Goal: Transaction & Acquisition: Subscribe to service/newsletter

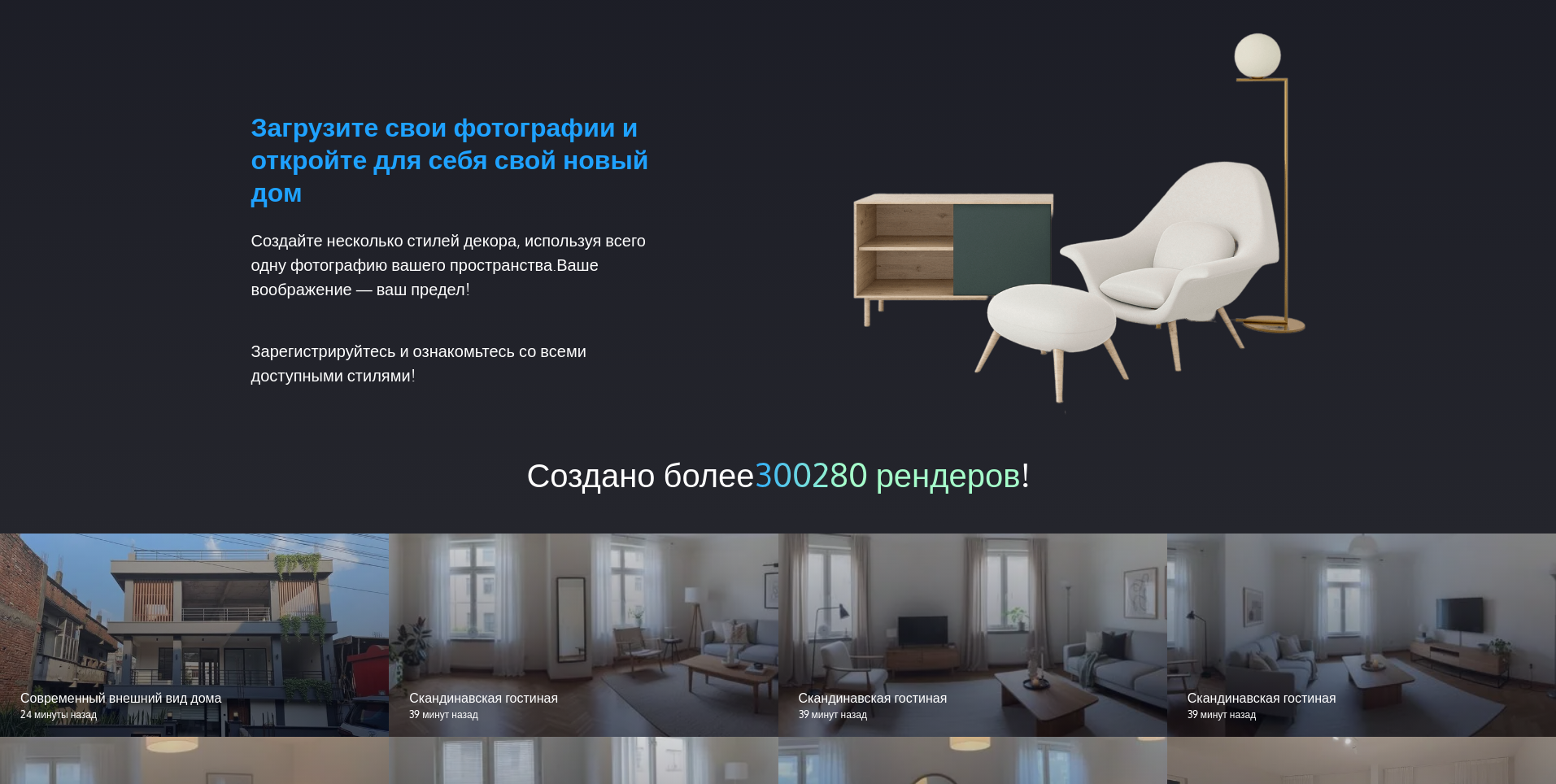
scroll to position [1301, 0]
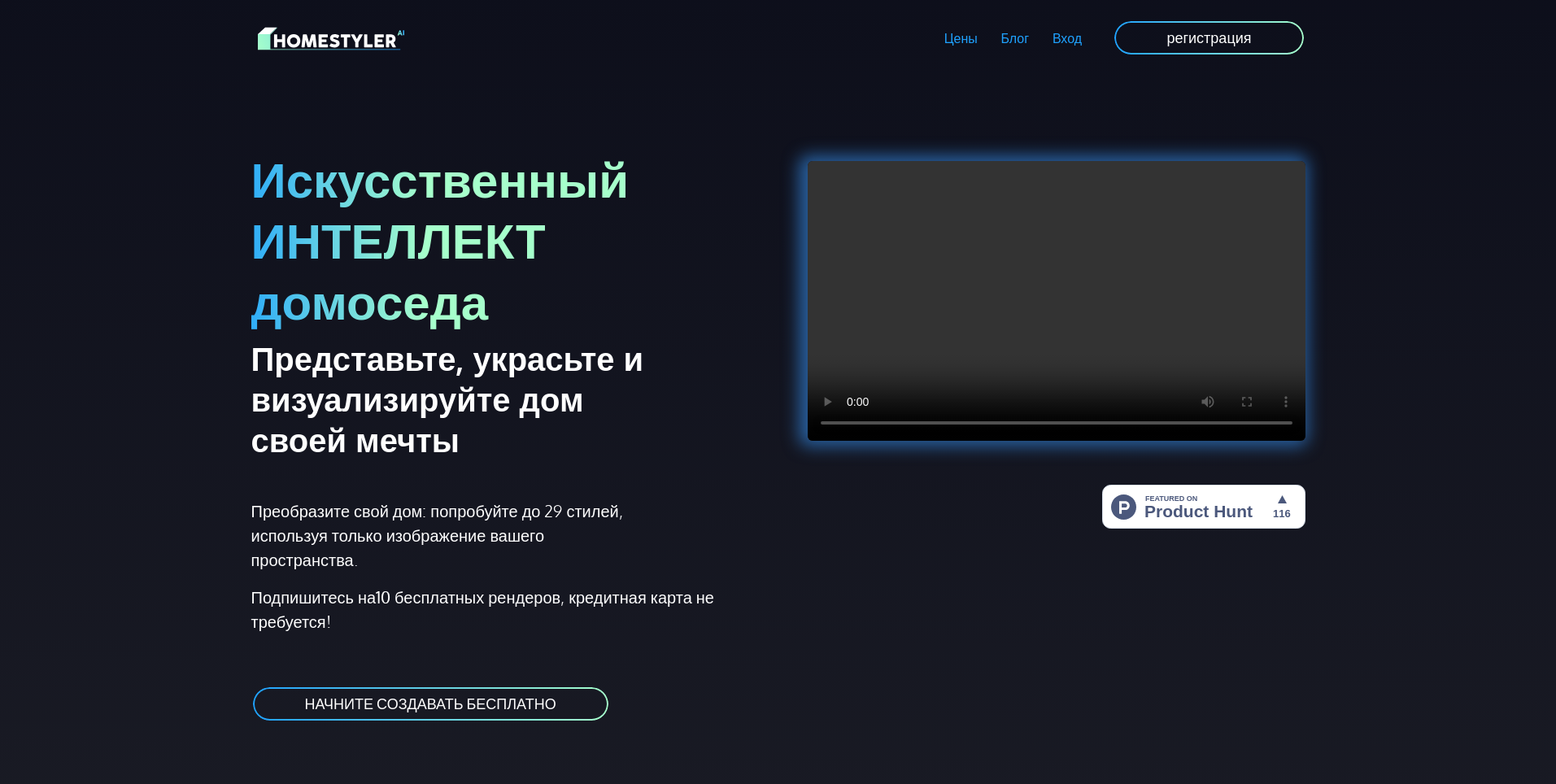
click at [965, 648] on div at bounding box center [1047, 418] width 536 height 645
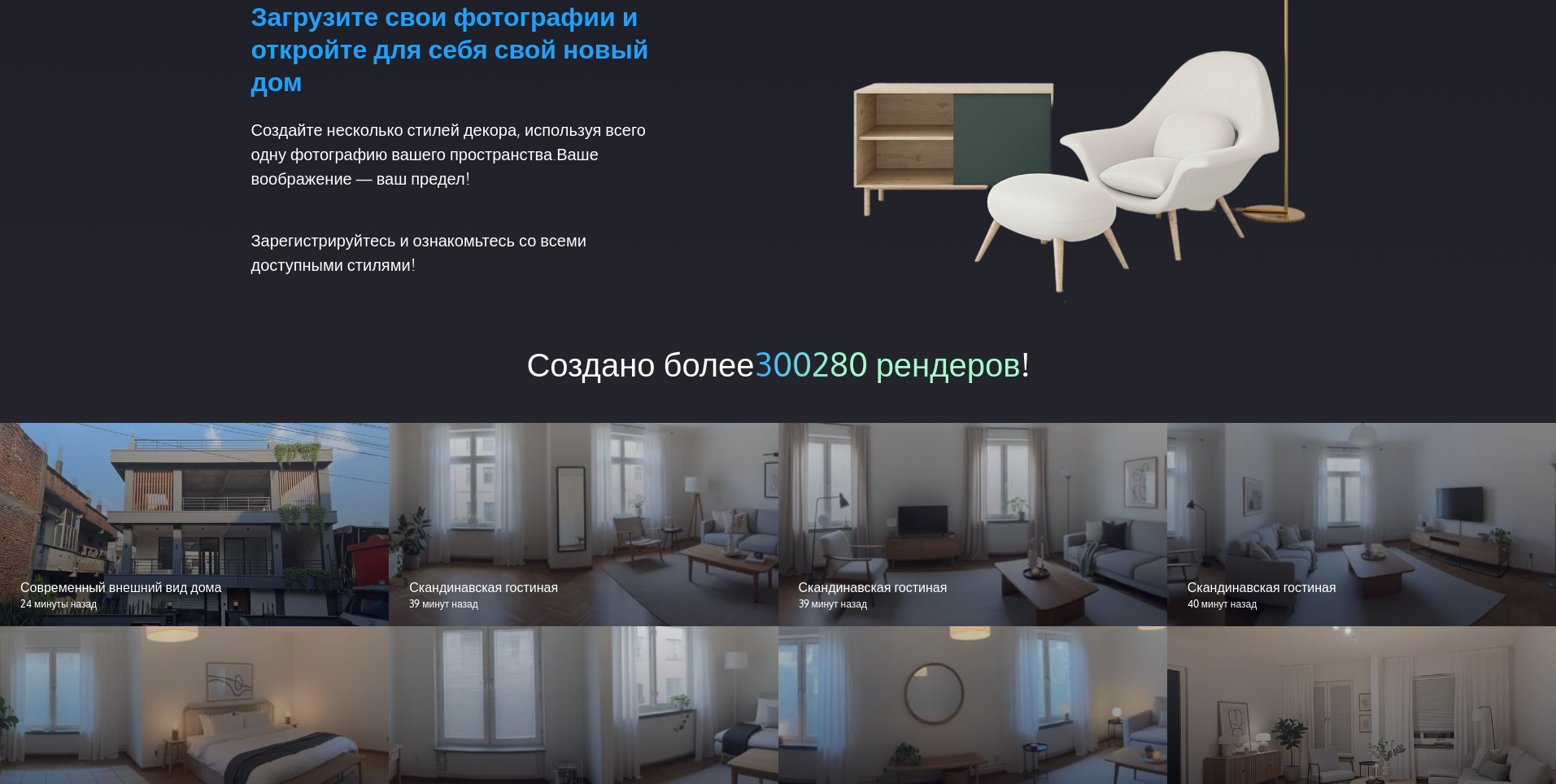
scroll to position [1382, 0]
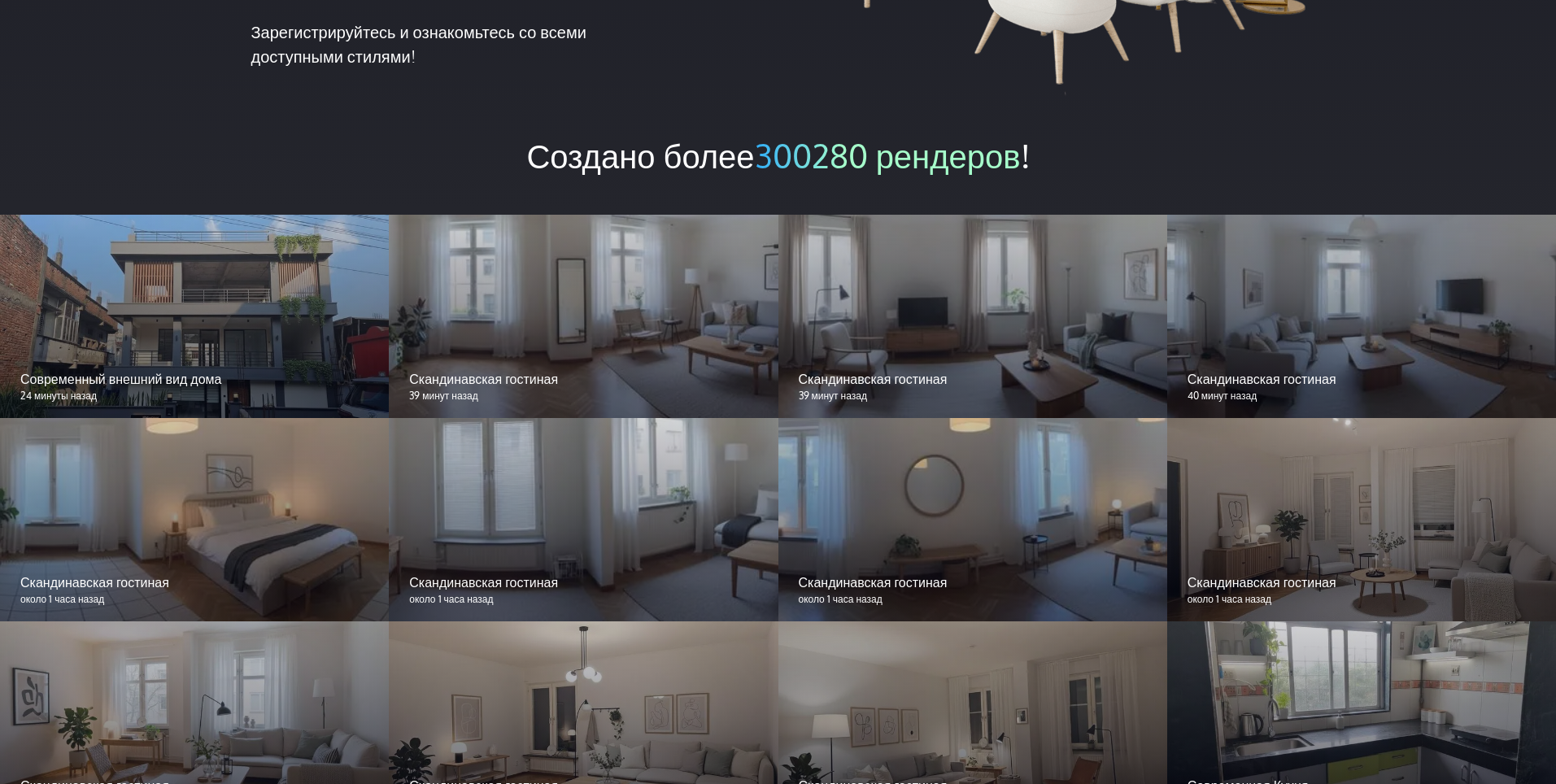
click at [1373, 314] on div at bounding box center [1361, 316] width 389 height 203
click at [791, 298] on div at bounding box center [972, 316] width 389 height 203
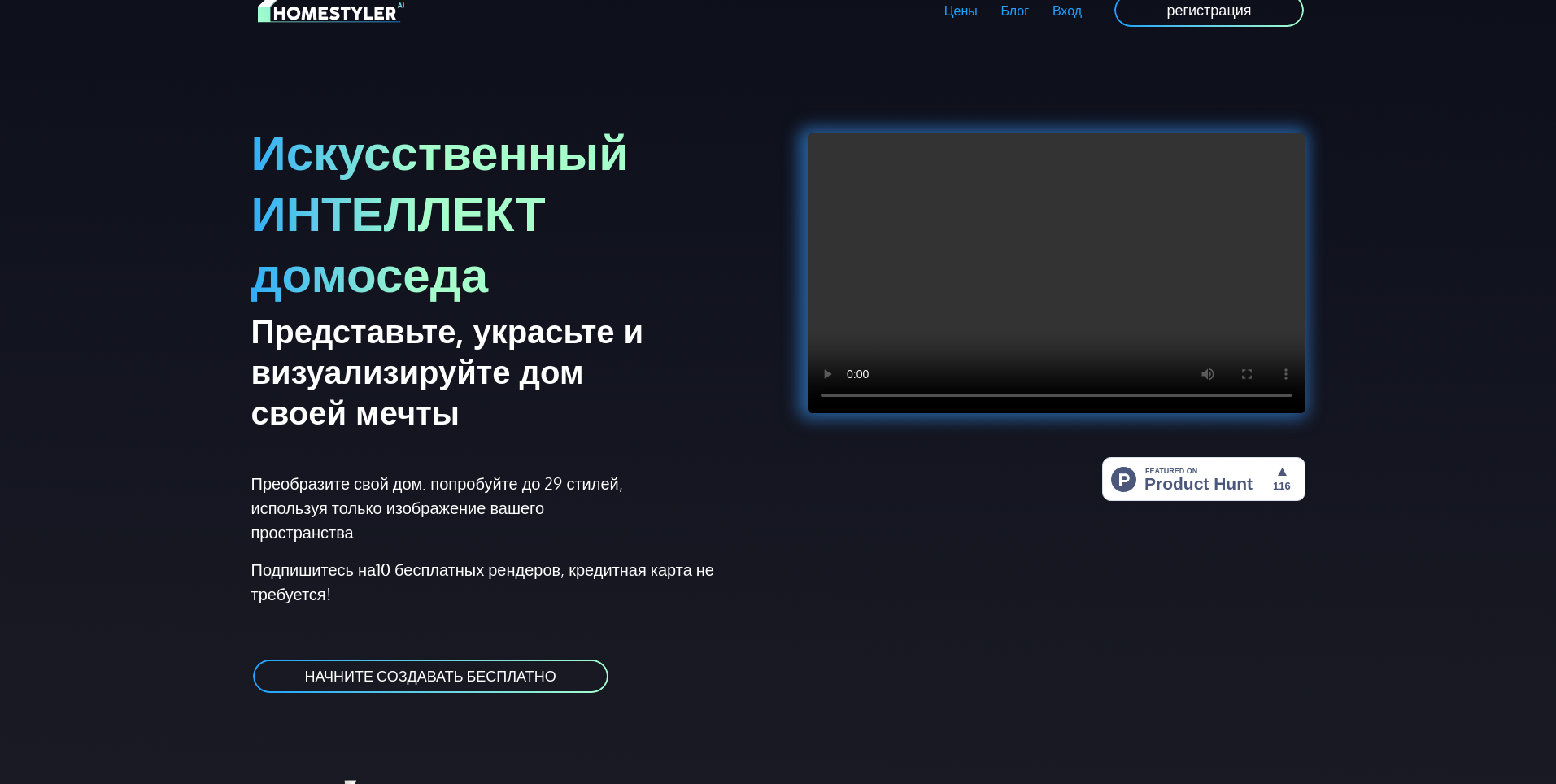
scroll to position [0, 0]
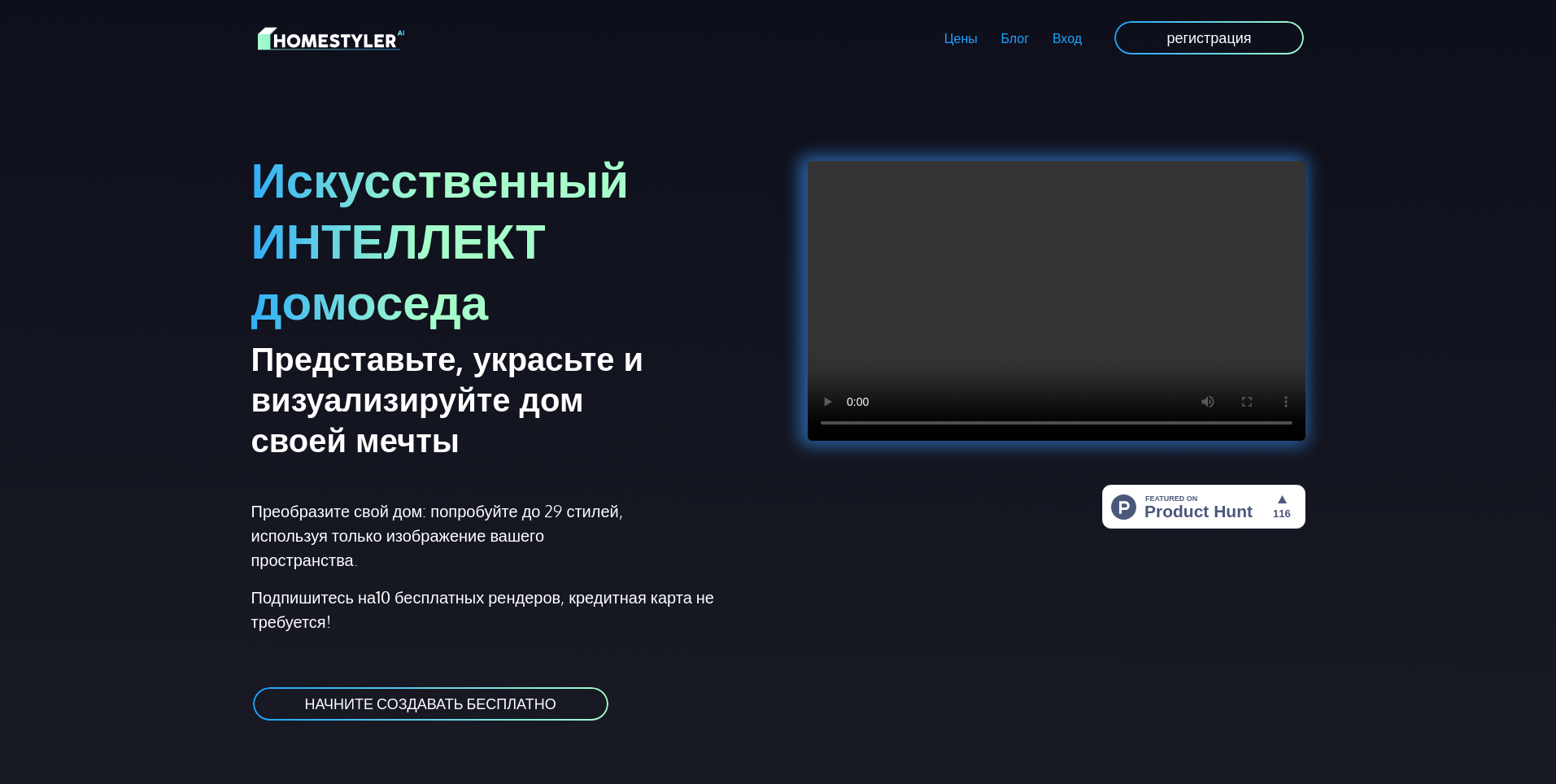
click at [413, 713] on link "НАЧНИТЕ СОЗДАВАТЬ БЕСПЛАТНО" at bounding box center [431, 704] width 359 height 37
click at [409, 712] on ya-tr-span "НАЧНИТЕ СОЗДАВАТЬ БЕСПЛАТНО" at bounding box center [430, 703] width 252 height 18
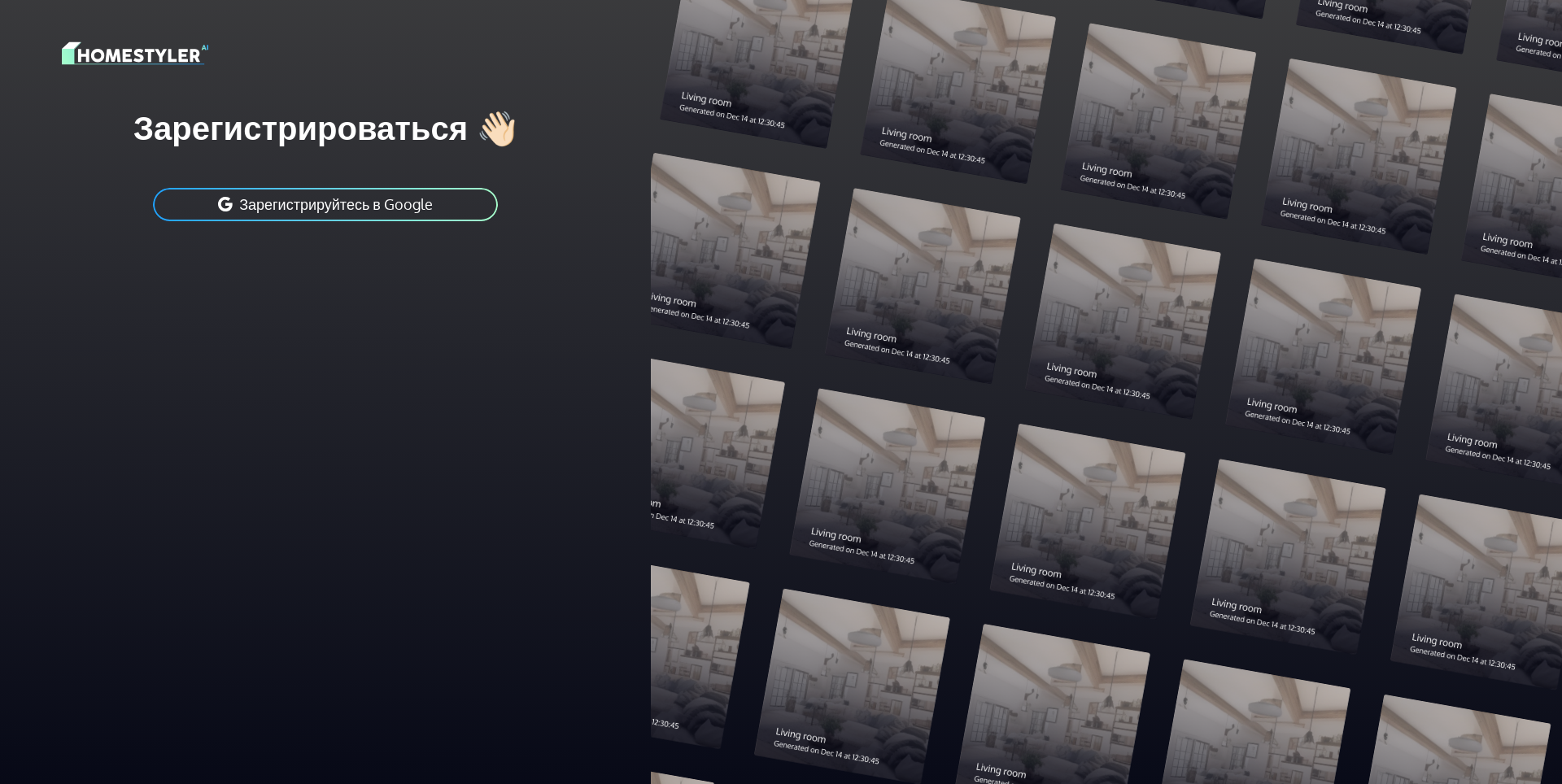
click at [343, 200] on ya-tr-span "Зарегистрируйтесь в Google" at bounding box center [336, 203] width 194 height 18
